Goal: Task Accomplishment & Management: Use online tool/utility

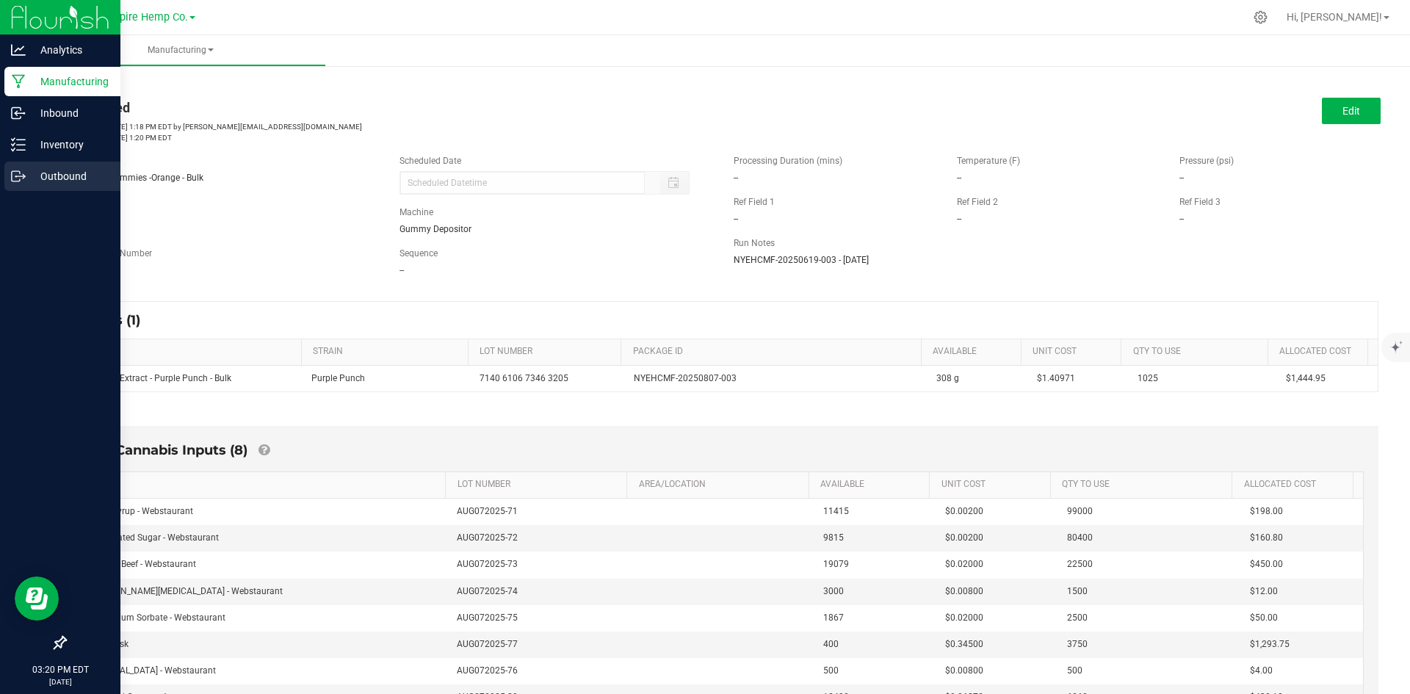
click at [24, 174] on icon at bounding box center [18, 176] width 15 height 15
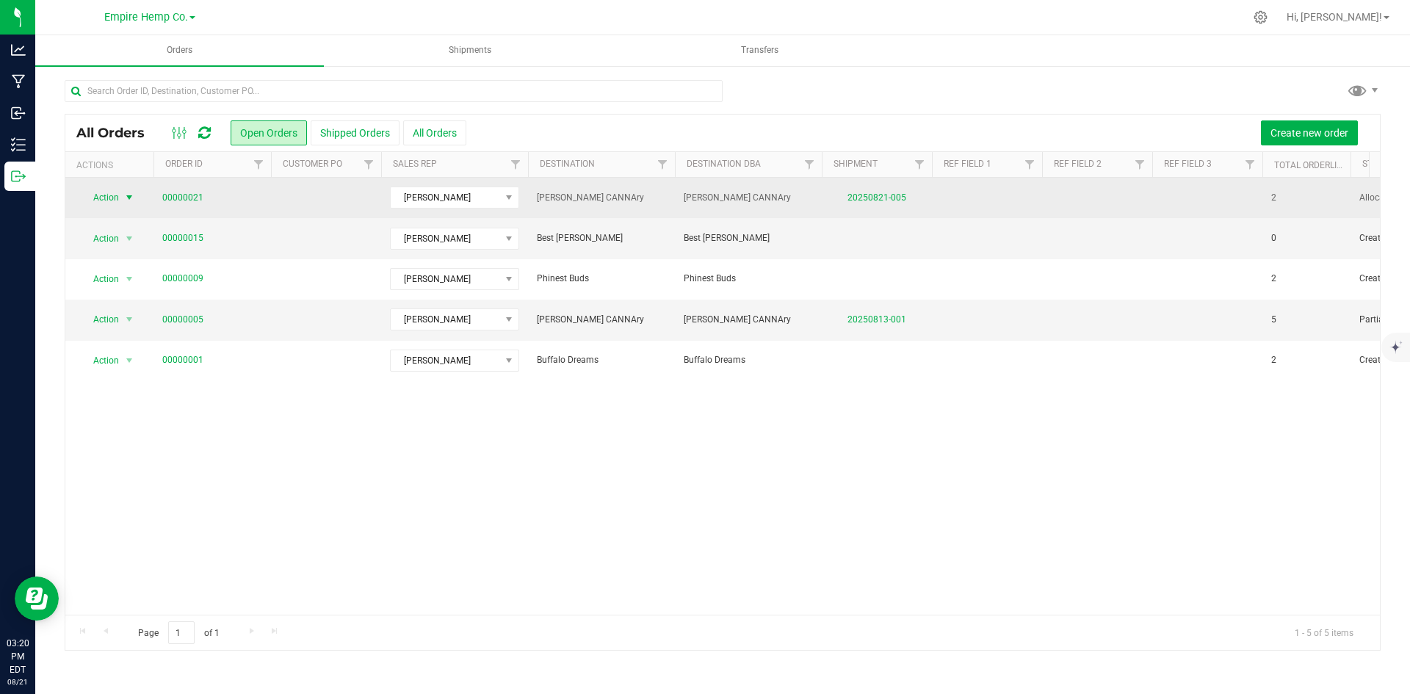
click at [116, 199] on span "Action" at bounding box center [100, 197] width 40 height 21
click at [299, 199] on td at bounding box center [326, 198] width 110 height 40
click at [194, 193] on link "00000021" at bounding box center [182, 198] width 41 height 14
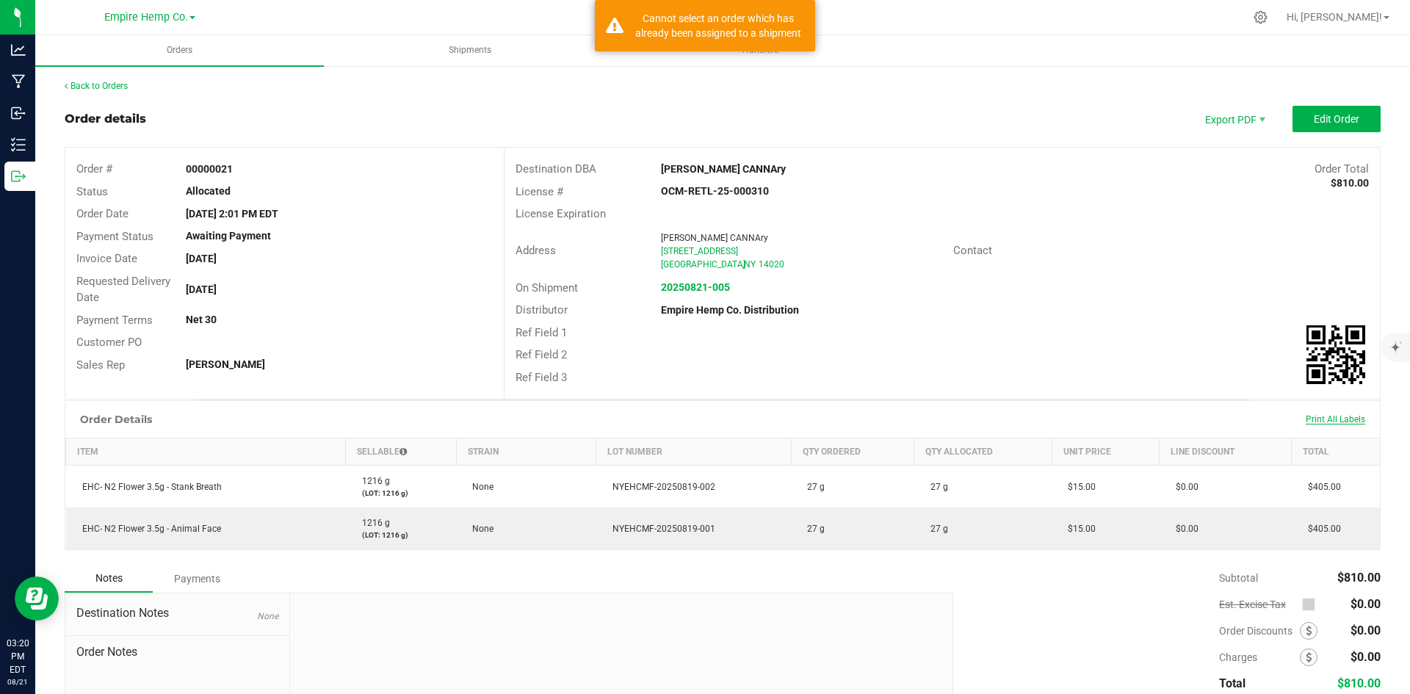
click at [1321, 421] on span "Print All Labels" at bounding box center [1334, 419] width 59 height 10
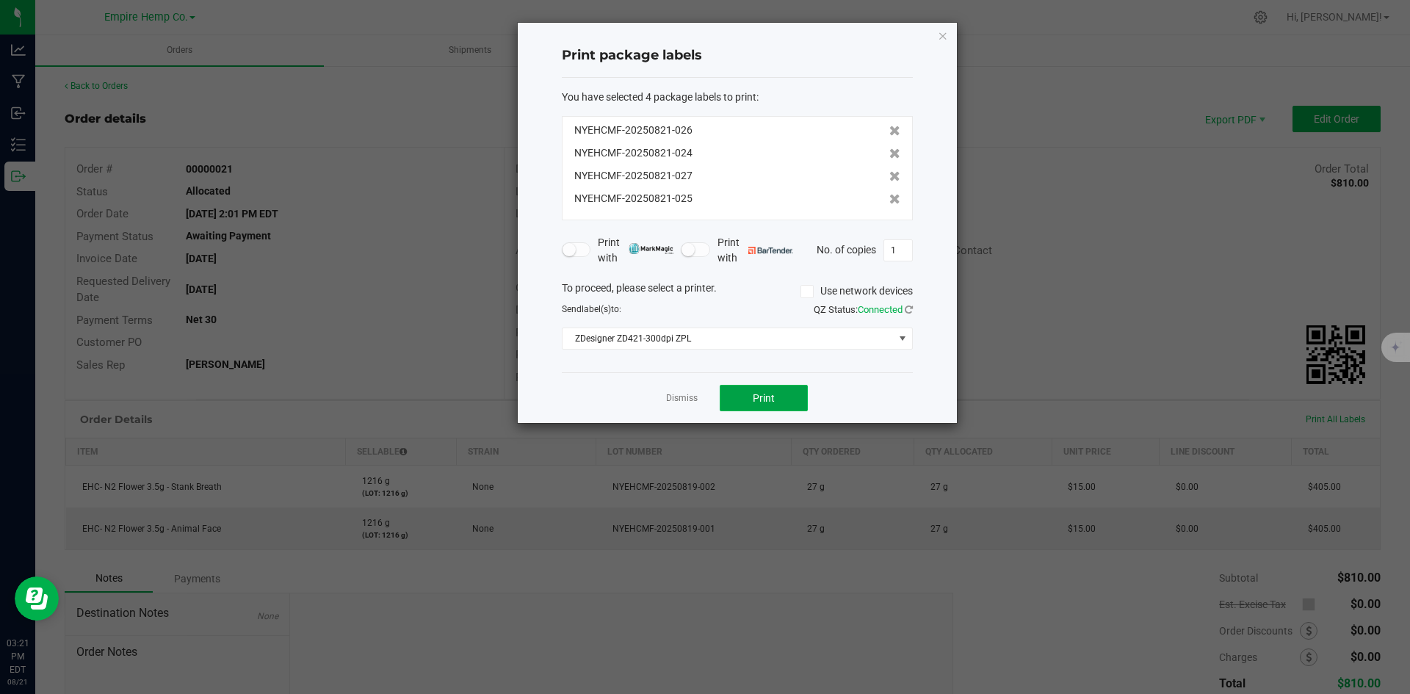
click at [780, 404] on button "Print" at bounding box center [764, 398] width 88 height 26
click at [941, 41] on icon "button" at bounding box center [943, 35] width 10 height 18
